Goal: Information Seeking & Learning: Check status

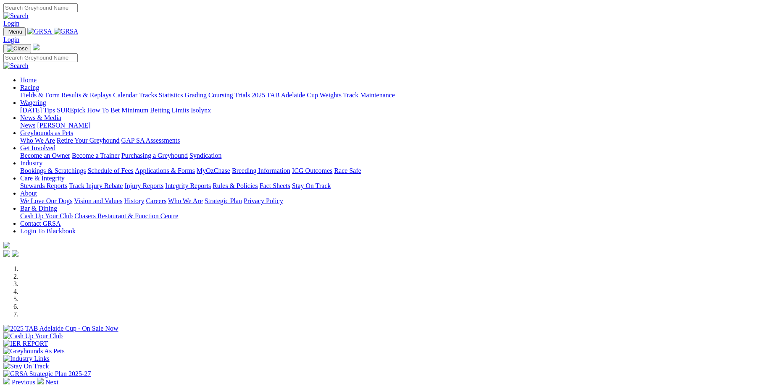
click at [78, 10] on input "Search" at bounding box center [40, 7] width 74 height 9
type input "gin and juice"
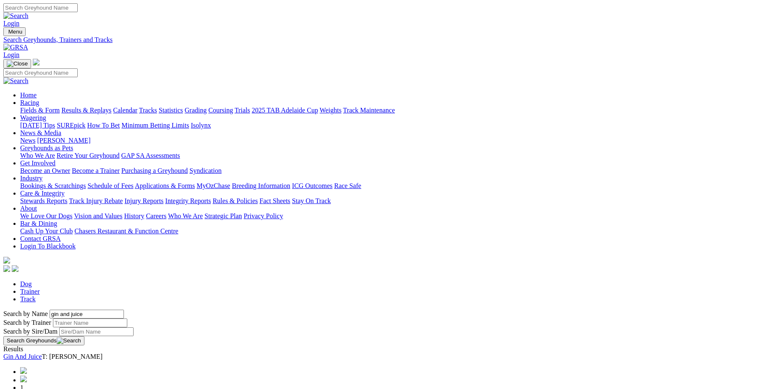
click at [42, 353] on link "Gin And Juice" at bounding box center [22, 356] width 39 height 7
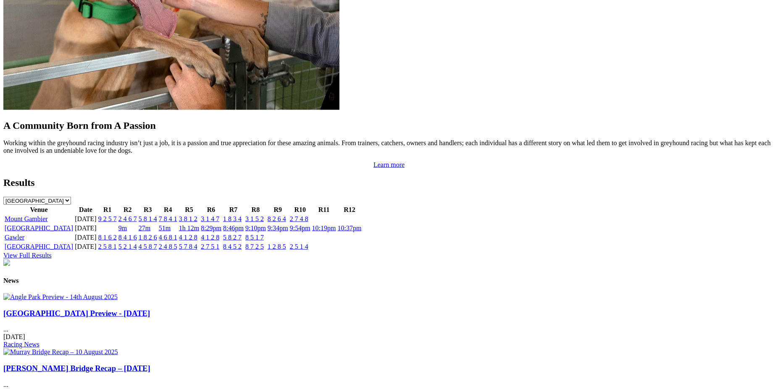
scroll to position [818, 0]
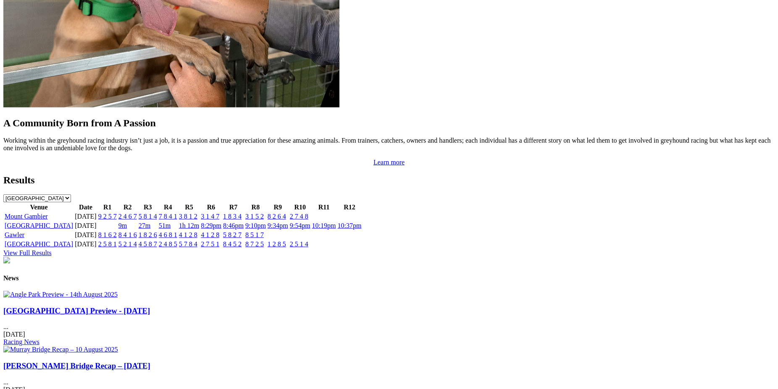
click at [52, 250] on link "View Full Results" at bounding box center [27, 253] width 48 height 7
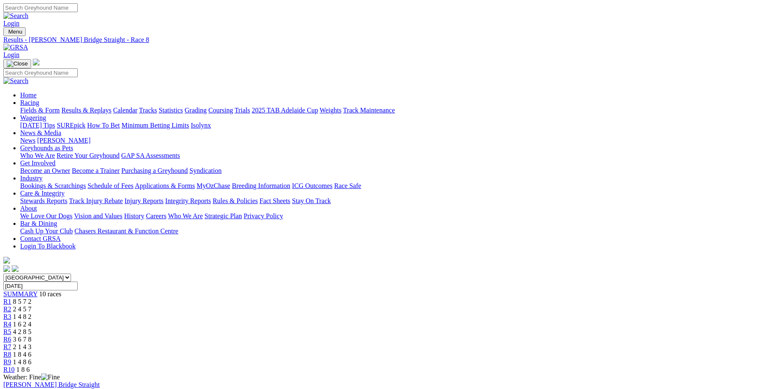
click at [11, 344] on span "R7" at bounding box center [7, 347] width 8 height 7
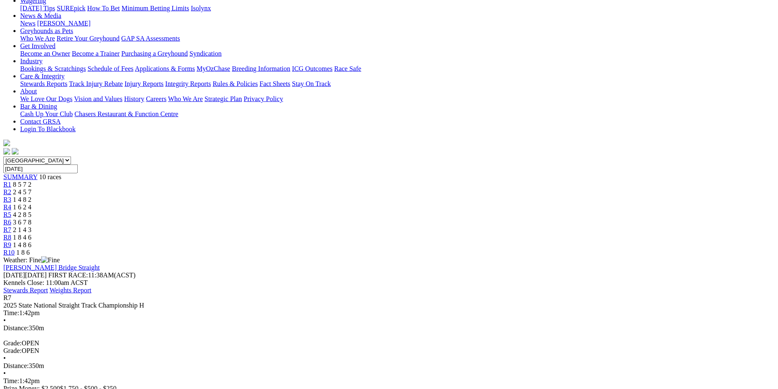
scroll to position [118, 0]
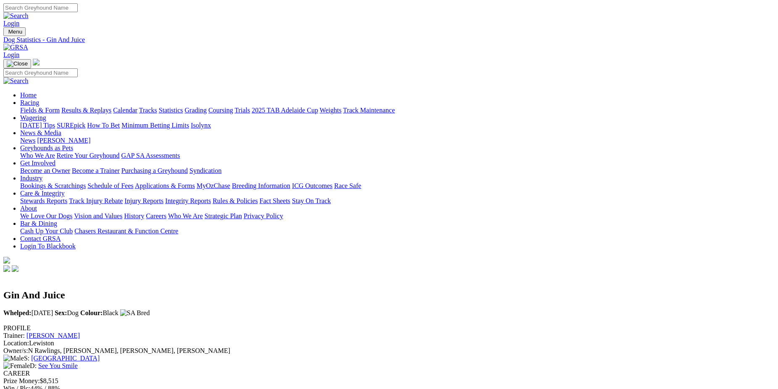
click at [78, 363] on link "See You Smile" at bounding box center [57, 366] width 39 height 7
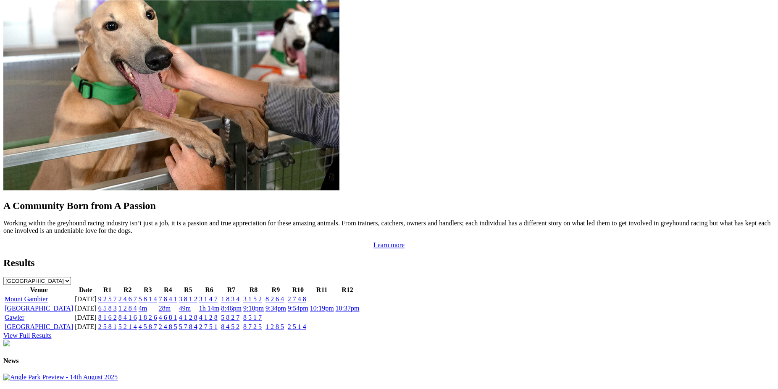
scroll to position [737, 0]
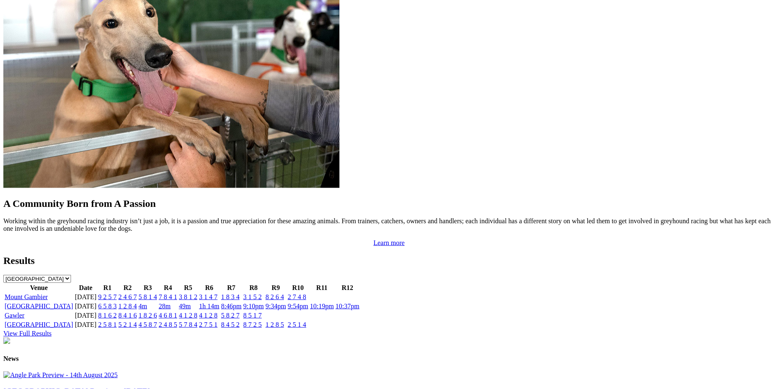
click at [52, 330] on link "View Full Results" at bounding box center [27, 333] width 48 height 7
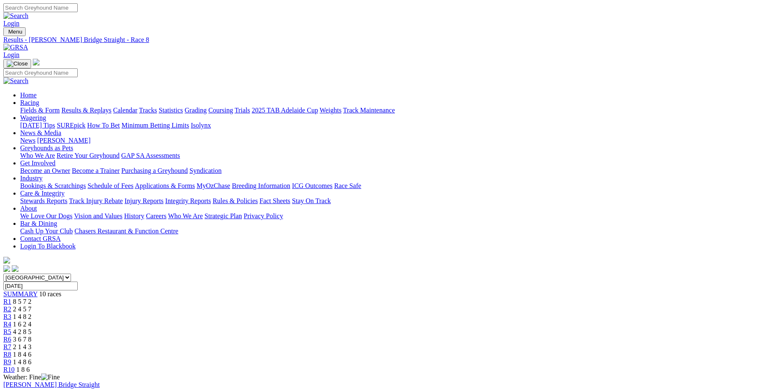
click at [11, 359] on span "R9" at bounding box center [7, 362] width 8 height 7
click at [11, 344] on span "R7" at bounding box center [7, 347] width 8 height 7
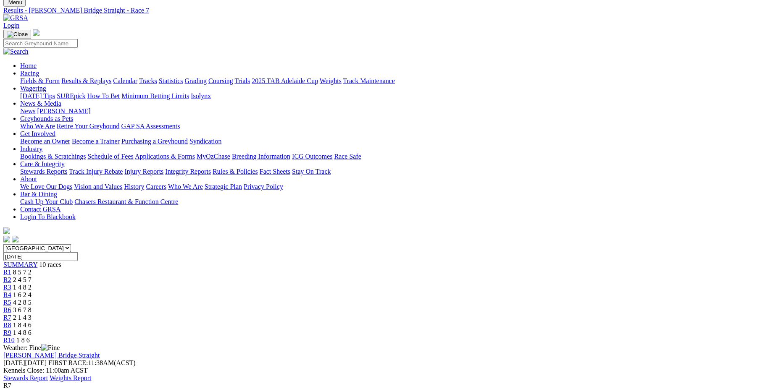
scroll to position [43, 0]
